Goal: Find specific page/section: Find specific page/section

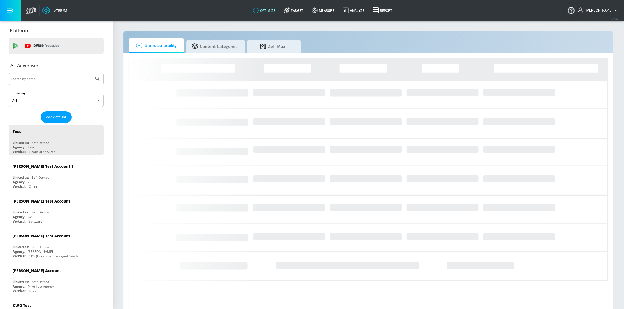
click at [65, 80] on input "Search by name" at bounding box center [51, 78] width 81 height 7
